Goal: Information Seeking & Learning: Learn about a topic

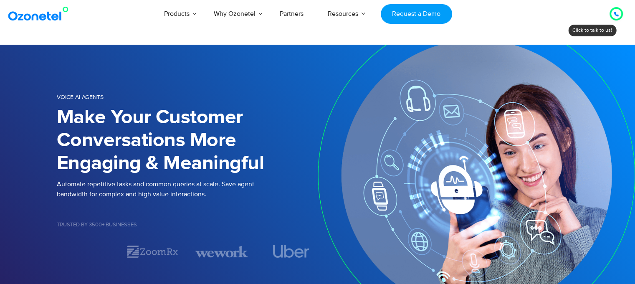
scroll to position [1, 0]
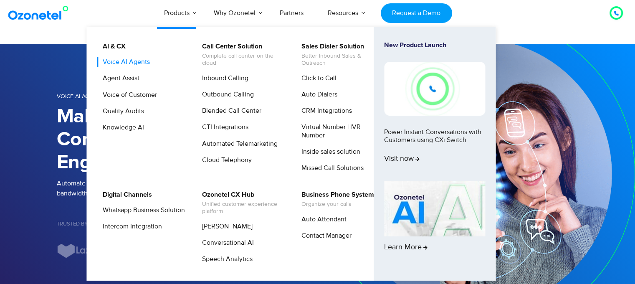
click at [119, 60] on link "Voice AI Agents" at bounding box center [124, 62] width 54 height 10
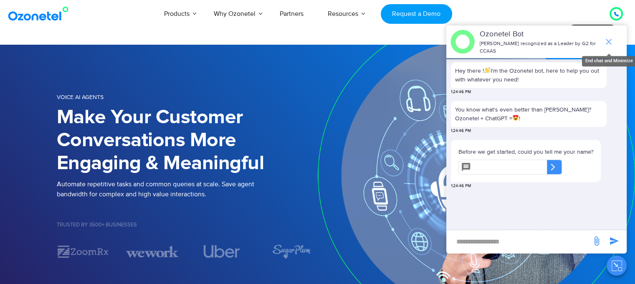
click at [604, 37] on icon "end chat or minimize" at bounding box center [608, 42] width 10 height 10
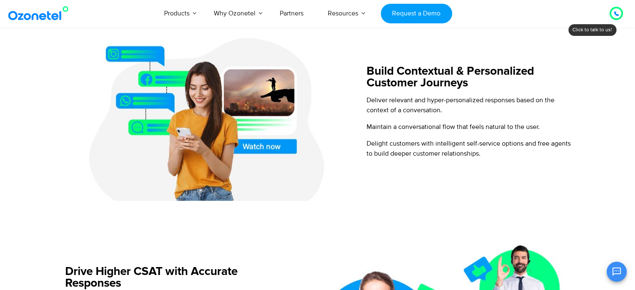
scroll to position [561, 0]
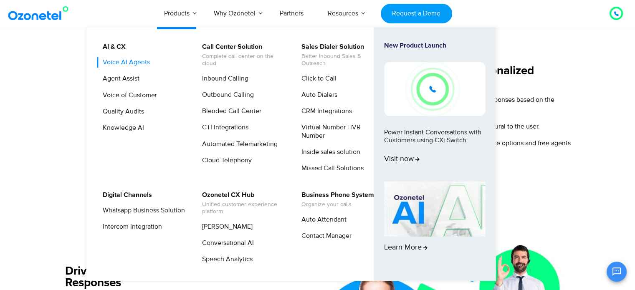
click at [124, 65] on link "Voice AI Agents" at bounding box center [124, 62] width 54 height 10
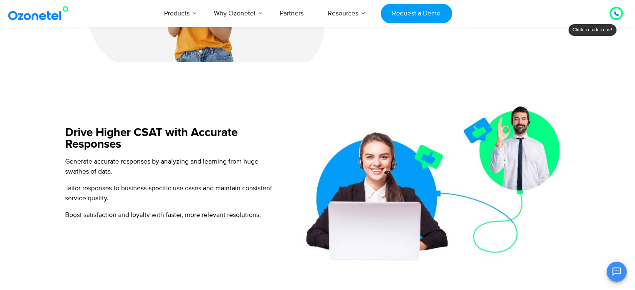
scroll to position [733, 0]
